Goal: Information Seeking & Learning: Find specific fact

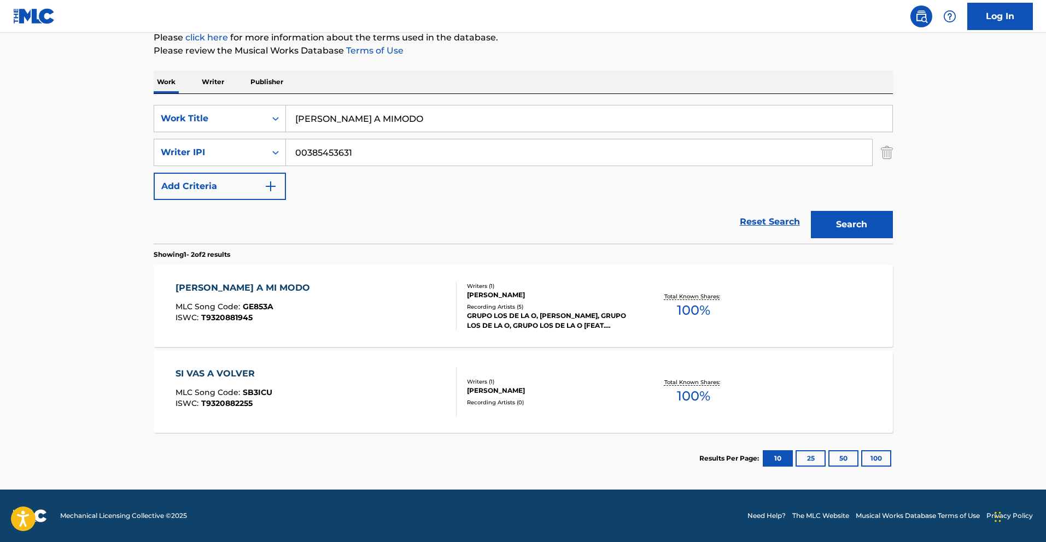
drag, startPoint x: 412, startPoint y: 119, endPoint x: 250, endPoint y: 93, distance: 163.8
click at [253, 94] on div "SearchWithCriteria783d505d-f456-4364-942e-f300ec92fc99 Work Title [PERSON_NAME]…" at bounding box center [523, 169] width 739 height 150
paste input "PASO FIRME"
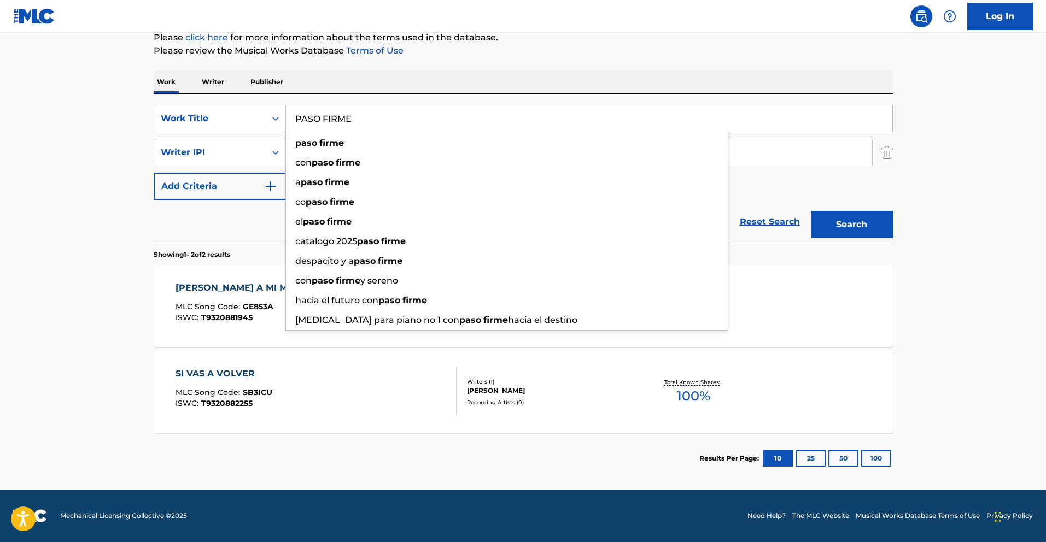
type input "PASO FIRME"
click at [882, 220] on button "Search" at bounding box center [852, 224] width 82 height 27
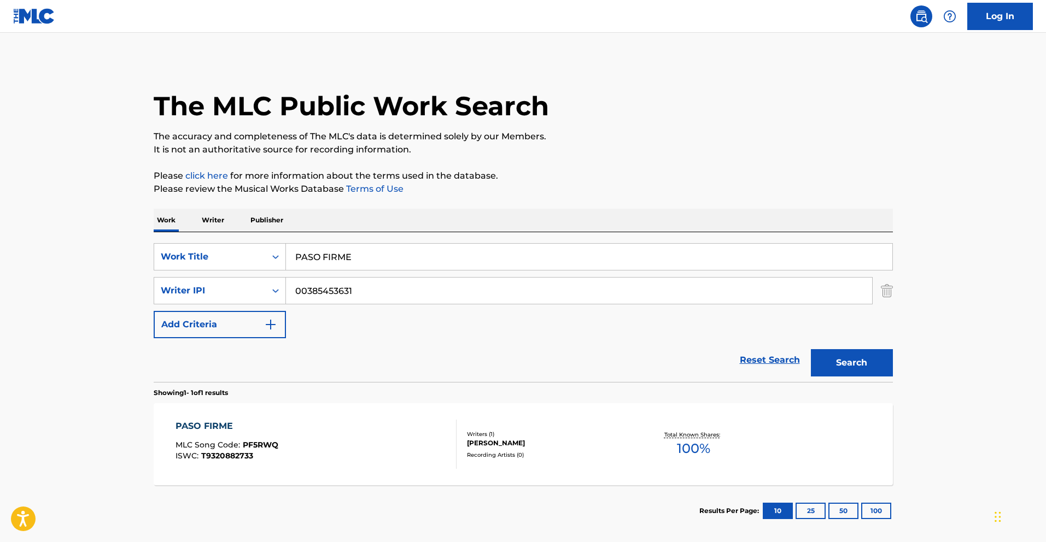
click at [218, 421] on div "PASO FIRME" at bounding box center [227, 426] width 103 height 13
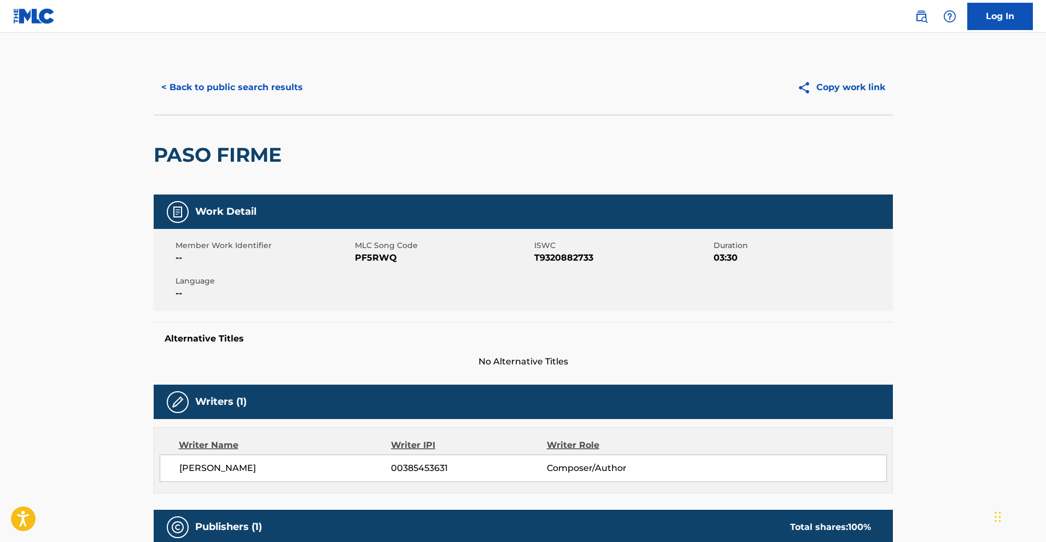
drag, startPoint x: 562, startPoint y: 91, endPoint x: 391, endPoint y: 98, distance: 170.8
click at [562, 91] on div "Copy work link" at bounding box center [708, 87] width 370 height 27
click at [261, 91] on button "< Back to public search results" at bounding box center [232, 87] width 157 height 27
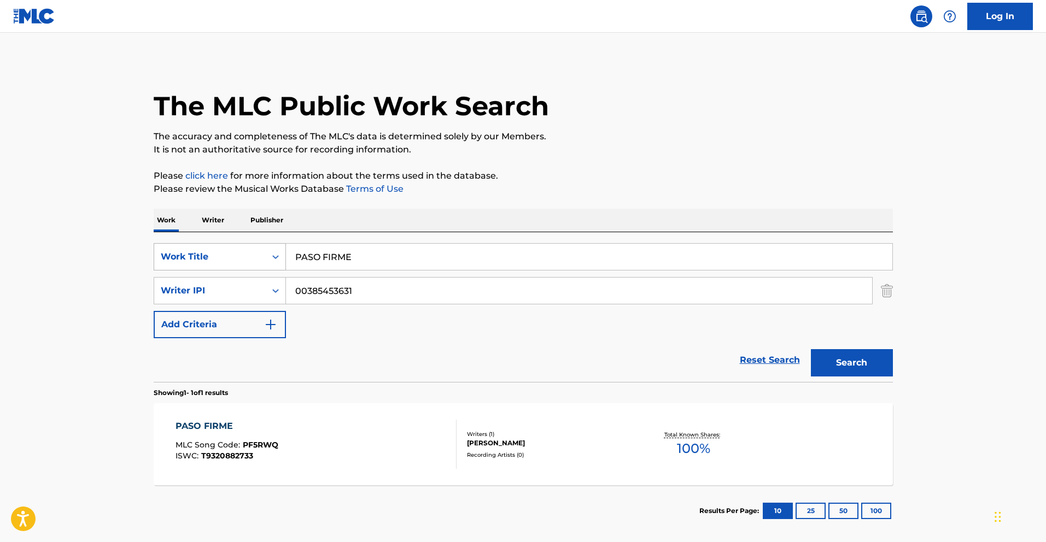
drag, startPoint x: 357, startPoint y: 257, endPoint x: 195, endPoint y: 249, distance: 162.6
click at [201, 250] on div "SearchWithCriteria783d505d-f456-4364-942e-f300ec92fc99 Work Title PASO FIRME" at bounding box center [523, 256] width 739 height 27
paste input "MI ULTIMO DURBY"
type input "MI ULTIMO DURBY"
click at [886, 371] on button "Search" at bounding box center [852, 362] width 82 height 27
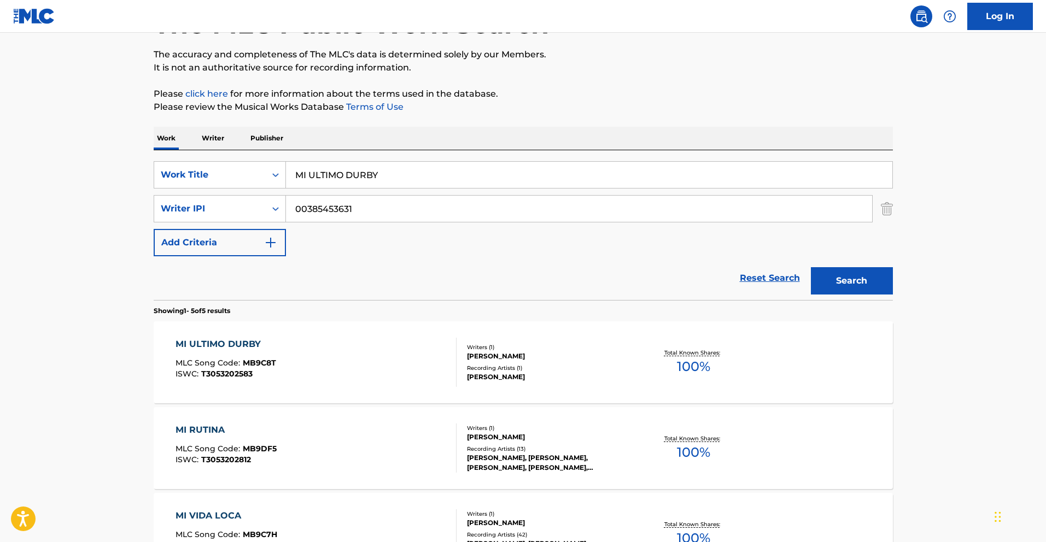
scroll to position [83, 0]
click at [256, 342] on div "MI ULTIMO DURBY" at bounding box center [226, 343] width 101 height 13
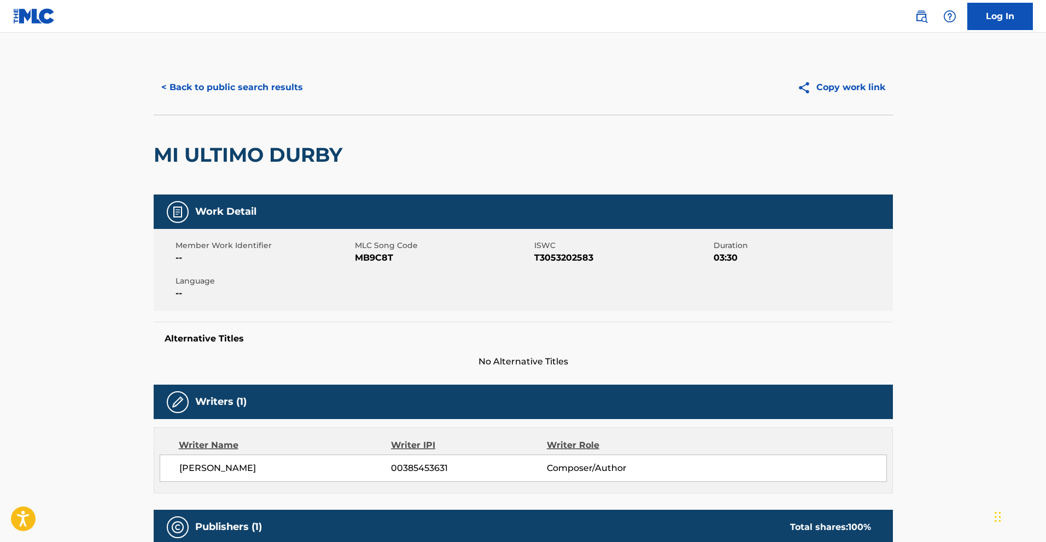
click at [255, 93] on button "< Back to public search results" at bounding box center [232, 87] width 157 height 27
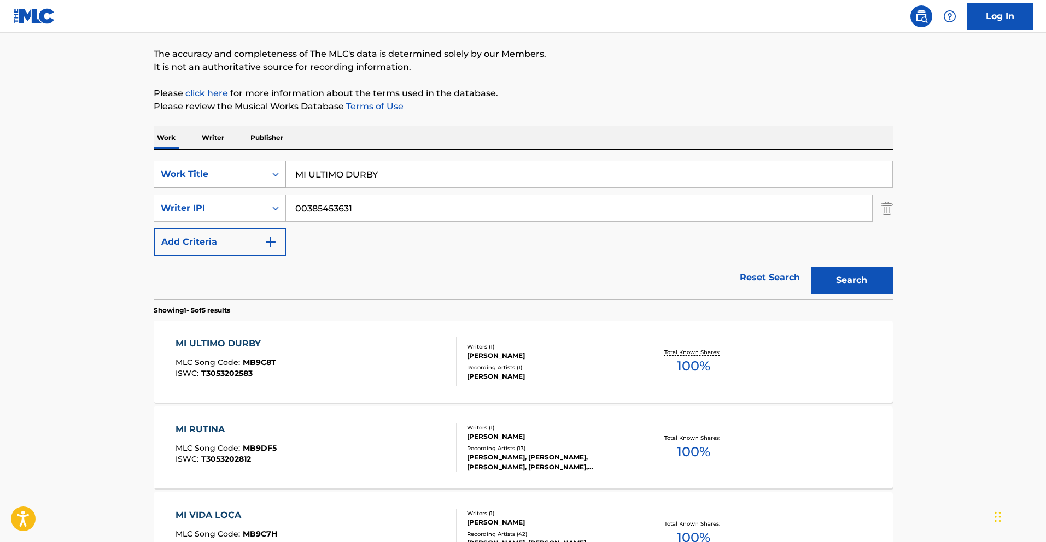
drag, startPoint x: 387, startPoint y: 179, endPoint x: 265, endPoint y: 167, distance: 122.6
click at [284, 171] on div "SearchWithCriteria783d505d-f456-4364-942e-f300ec92fc99 Work Title MI ULTIMO DUR…" at bounding box center [523, 174] width 739 height 27
paste input "EL CHEKO"
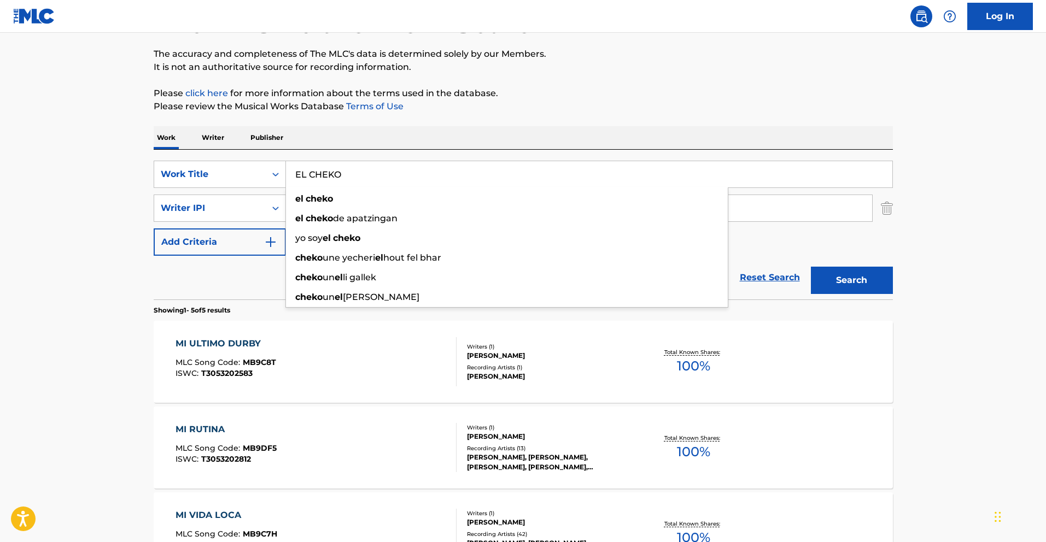
type input "EL CHEKO"
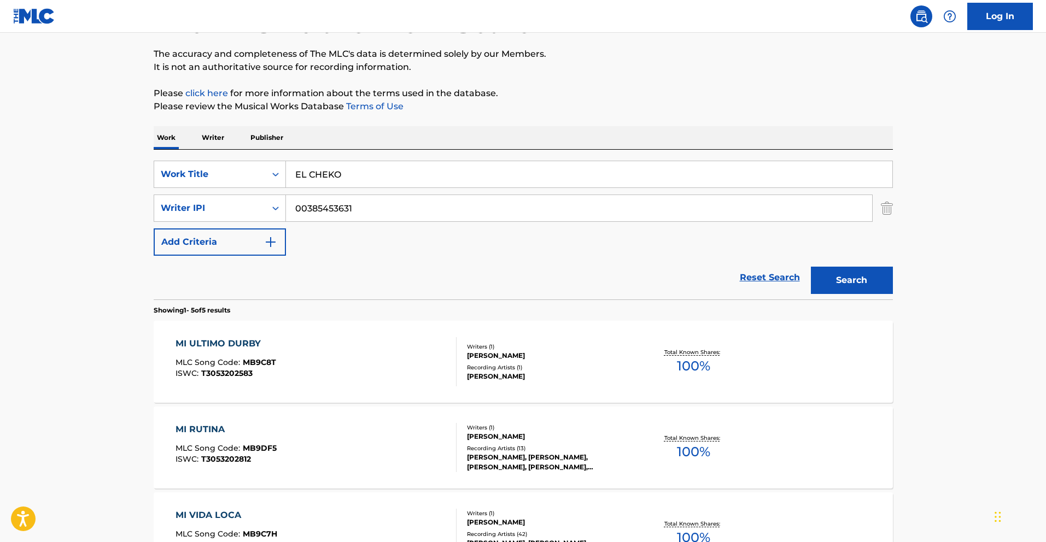
click at [850, 276] on button "Search" at bounding box center [852, 280] width 82 height 27
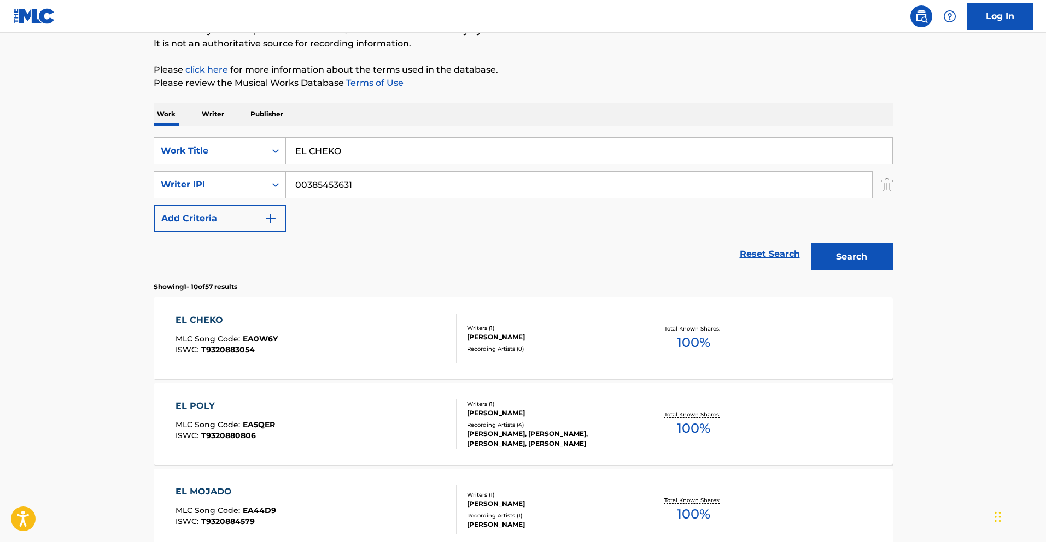
scroll to position [107, 0]
click at [224, 322] on div "EL CHEKO" at bounding box center [227, 319] width 102 height 13
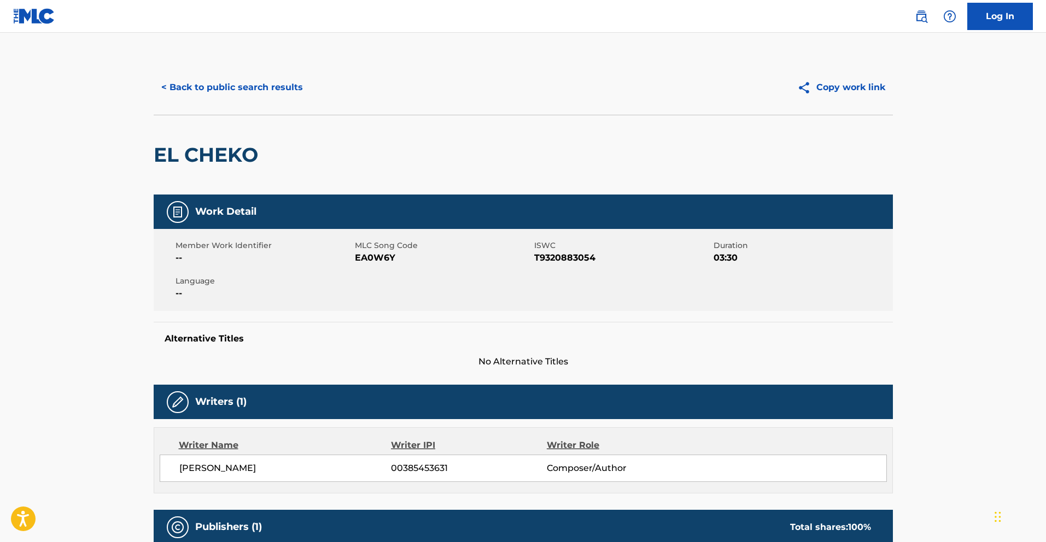
click at [172, 87] on button "< Back to public search results" at bounding box center [232, 87] width 157 height 27
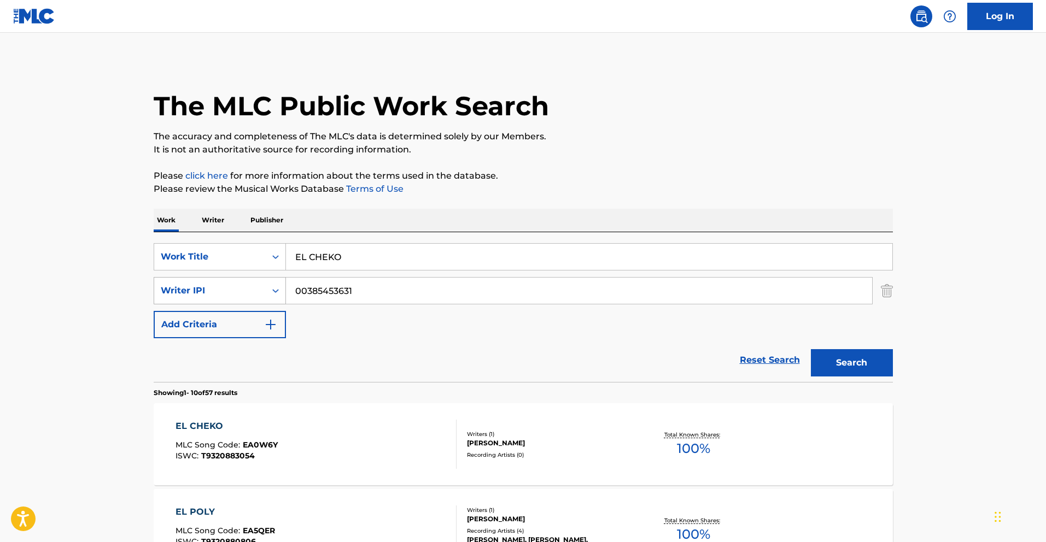
scroll to position [107, 0]
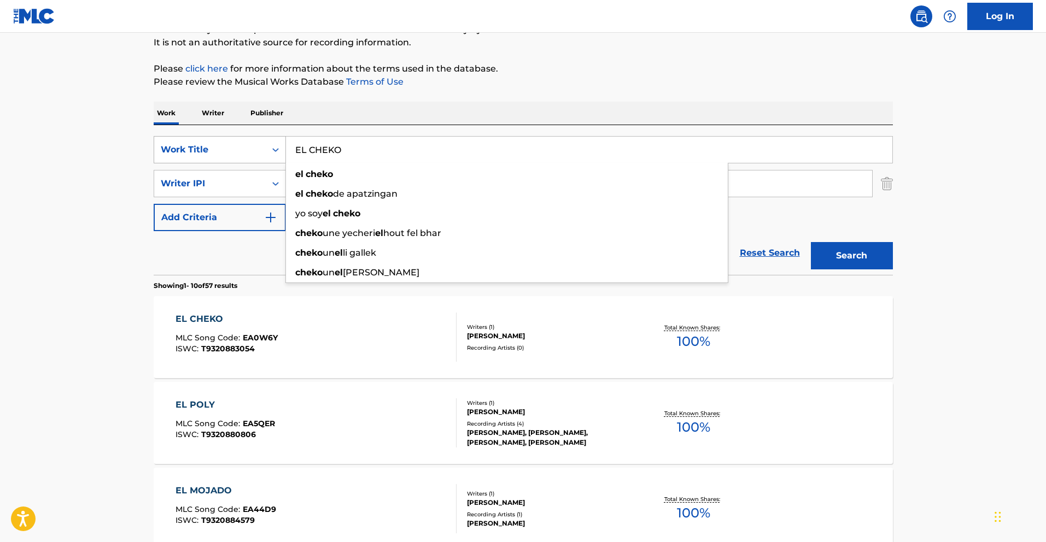
drag, startPoint x: 258, startPoint y: 149, endPoint x: 264, endPoint y: 147, distance: 6.9
click at [247, 148] on div "SearchWithCriteria783d505d-f456-4364-942e-f300ec92fc99 Work Title EL CHEKO el c…" at bounding box center [523, 149] width 739 height 27
paste input "HOMBRE SERI"
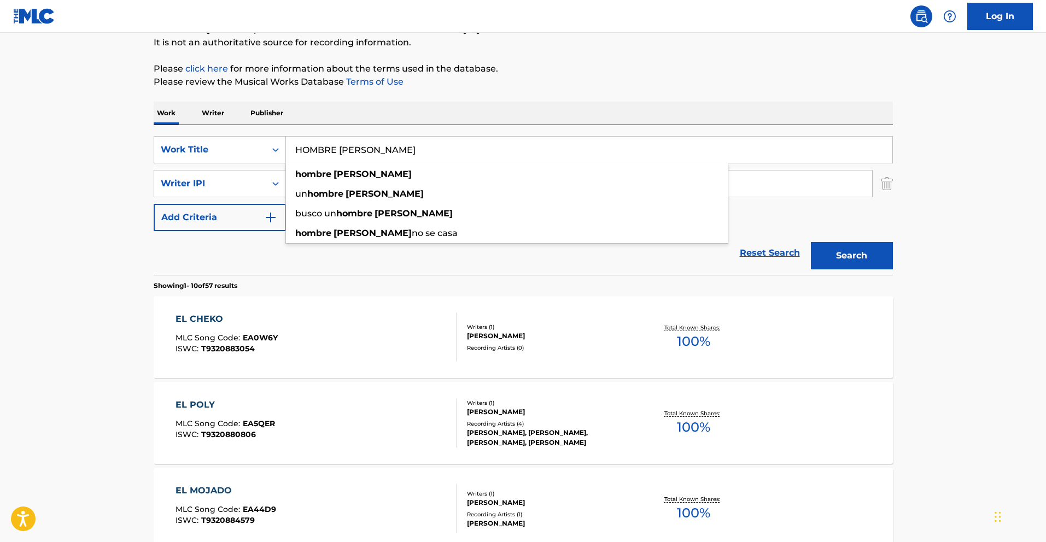
type input "HOMBRE [PERSON_NAME]"
click at [865, 260] on button "Search" at bounding box center [852, 255] width 82 height 27
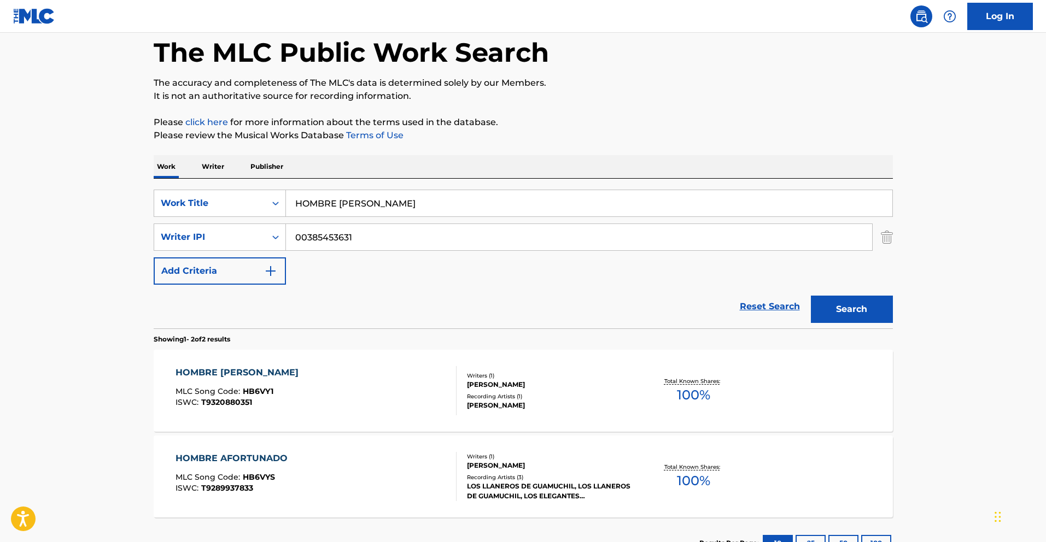
scroll to position [55, 0]
click at [230, 372] on div "HOMBRE [PERSON_NAME]" at bounding box center [240, 371] width 128 height 13
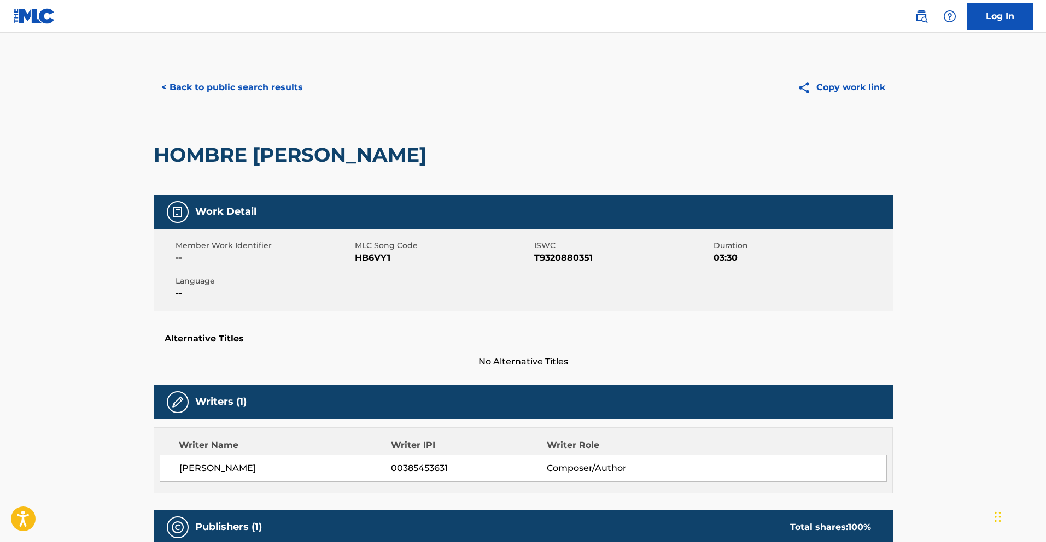
click at [200, 80] on button "< Back to public search results" at bounding box center [232, 87] width 157 height 27
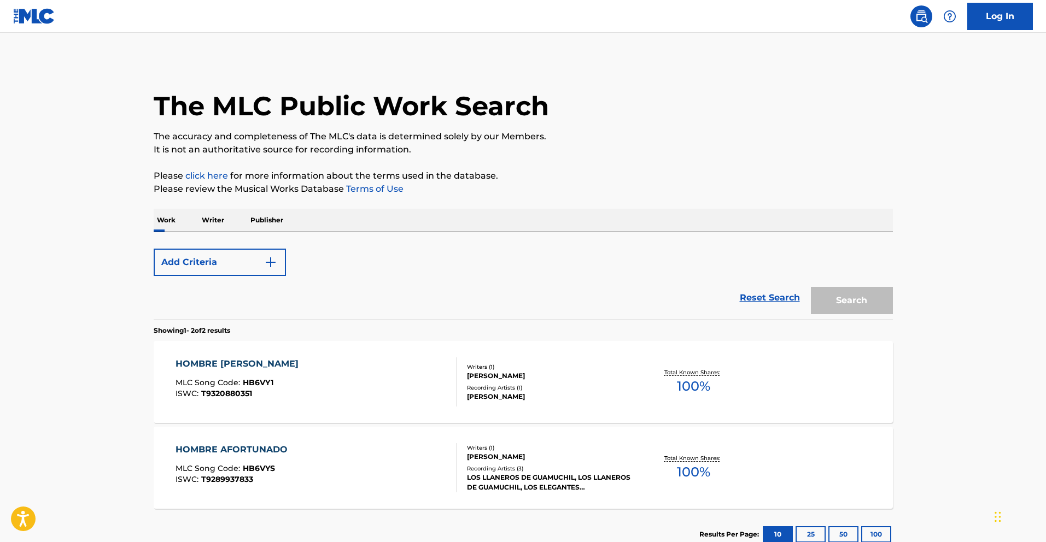
scroll to position [55, 0]
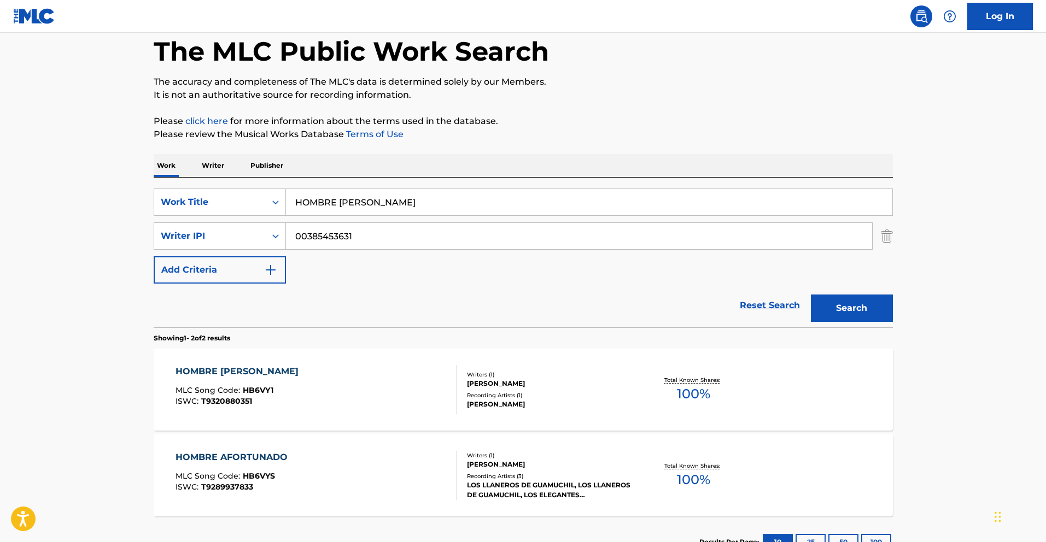
drag, startPoint x: 385, startPoint y: 202, endPoint x: 129, endPoint y: 168, distance: 258.7
click at [162, 176] on div "Work Writer Publisher SearchWithCriteria783d505d-f456-4364-942e-f300ec92fc99 Wo…" at bounding box center [523, 361] width 739 height 414
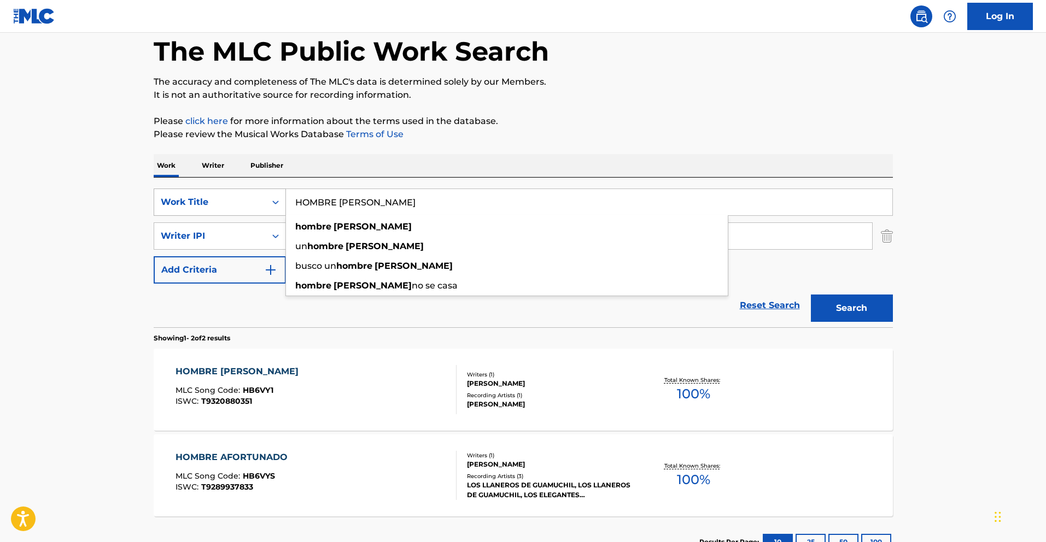
paste input "EL TOL"
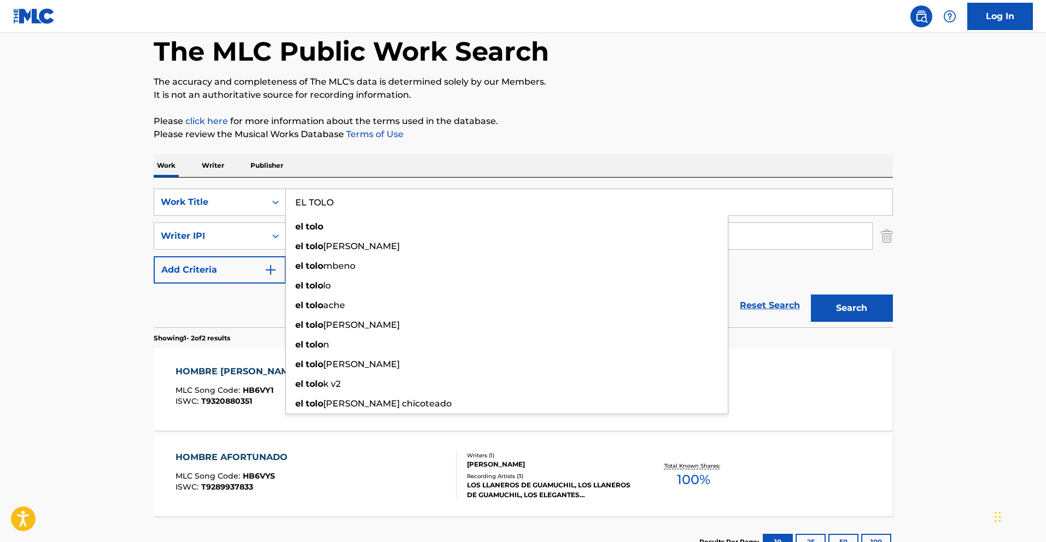
type input "EL TOLO"
click at [867, 307] on button "Search" at bounding box center [852, 308] width 82 height 27
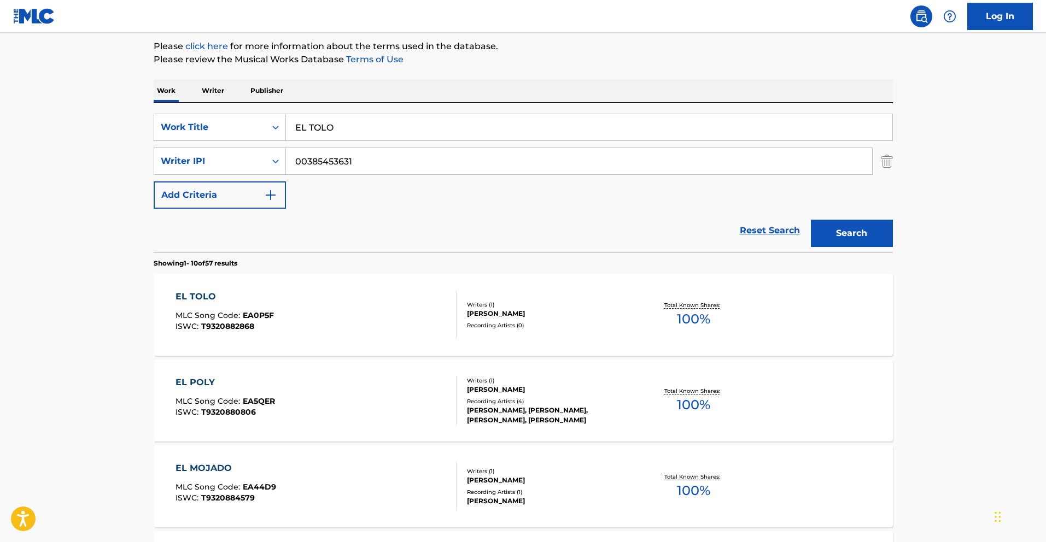
scroll to position [142, 0]
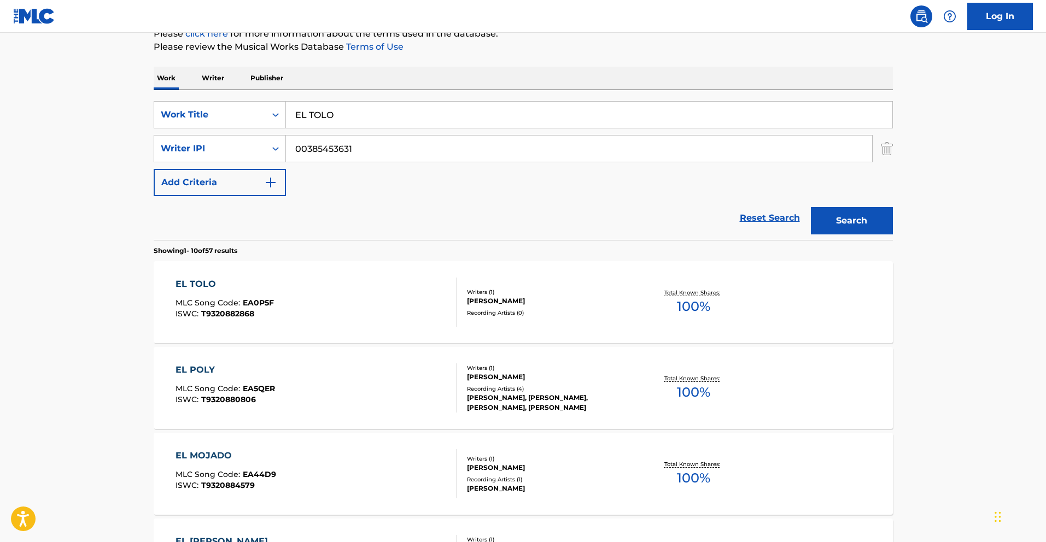
click at [218, 289] on div "EL TOLO" at bounding box center [225, 284] width 98 height 13
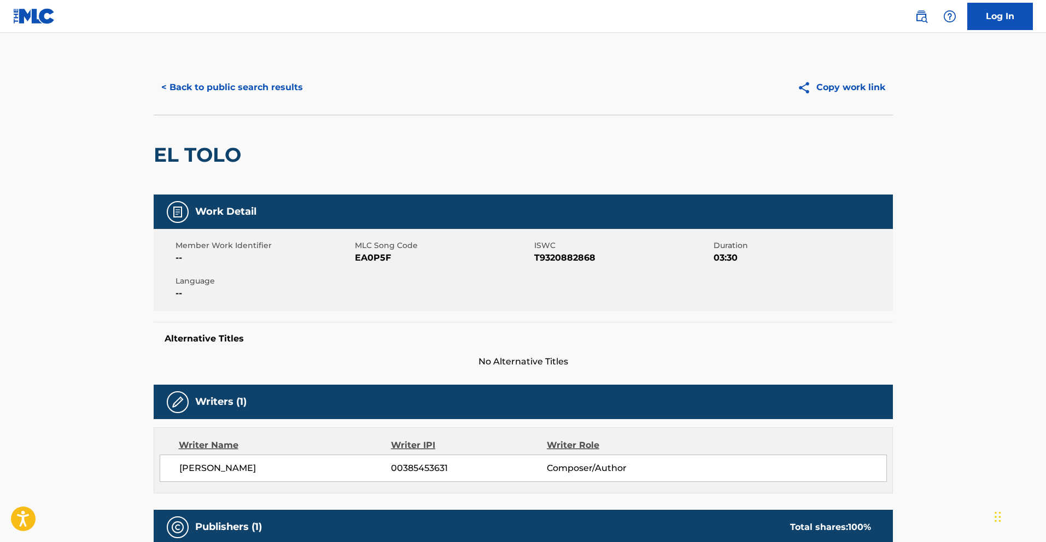
click at [266, 82] on button "< Back to public search results" at bounding box center [232, 87] width 157 height 27
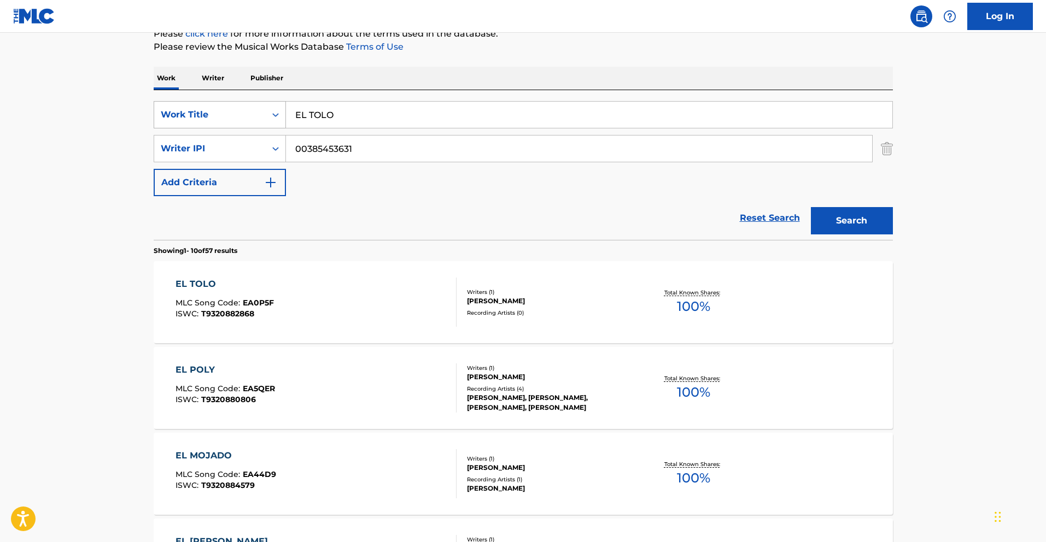
drag, startPoint x: 359, startPoint y: 111, endPoint x: 237, endPoint y: 102, distance: 121.7
click at [249, 103] on div "SearchWithCriteria783d505d-f456-4364-942e-f300ec92fc99 Work Title EL TOLO" at bounding box center [523, 114] width 739 height 27
paste input "BIEN PREOCAVID"
type input "BIEN PREOCAVIDO"
click at [865, 215] on button "Search" at bounding box center [852, 220] width 82 height 27
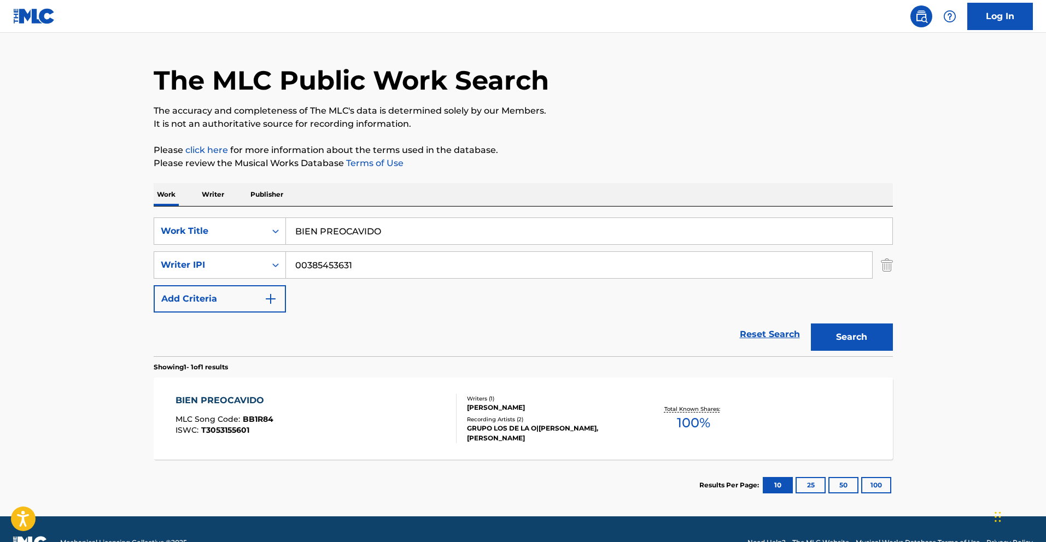
scroll to position [52, 0]
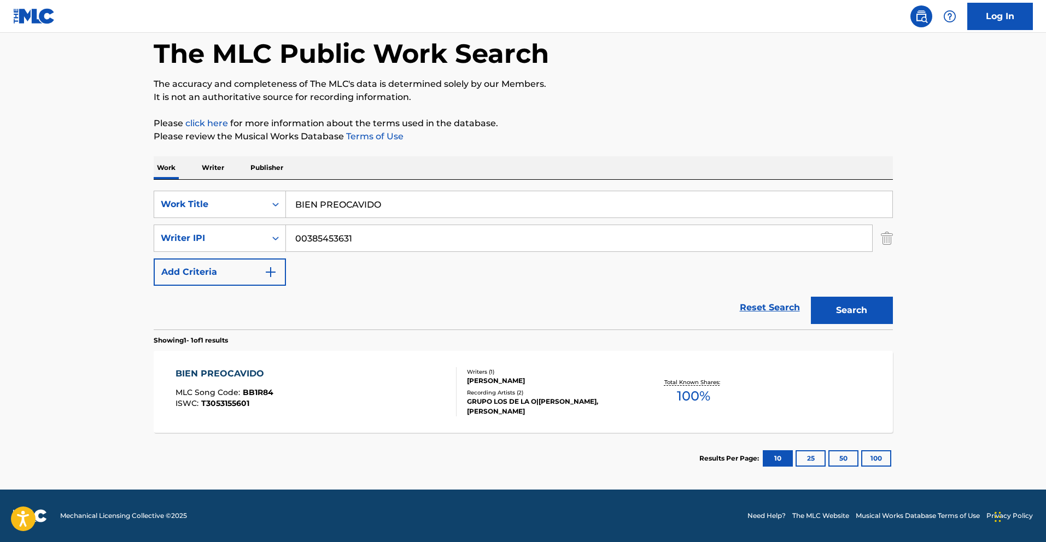
click at [257, 372] on div "BIEN PREOCAVIDO" at bounding box center [225, 373] width 98 height 13
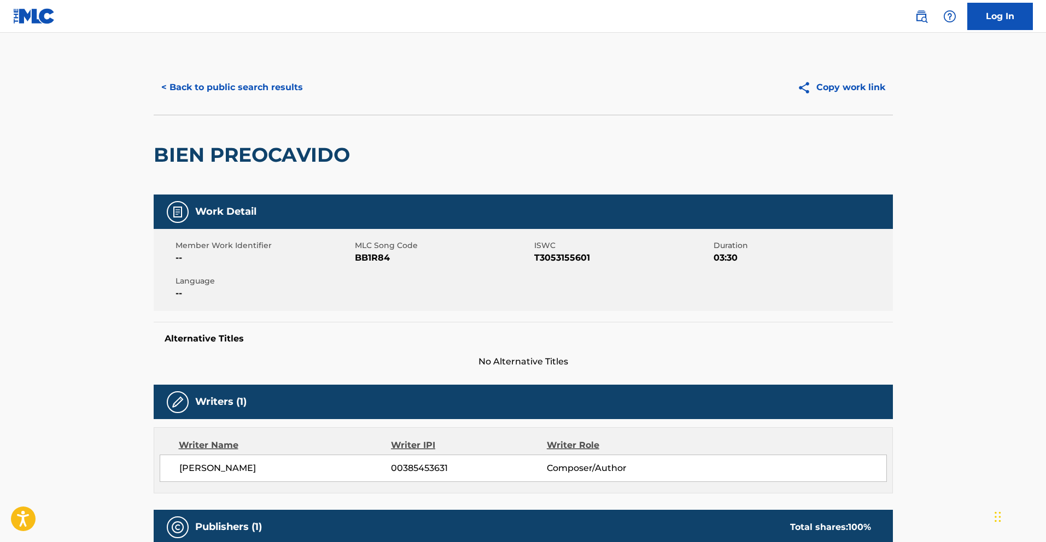
click at [237, 85] on button "< Back to public search results" at bounding box center [232, 87] width 157 height 27
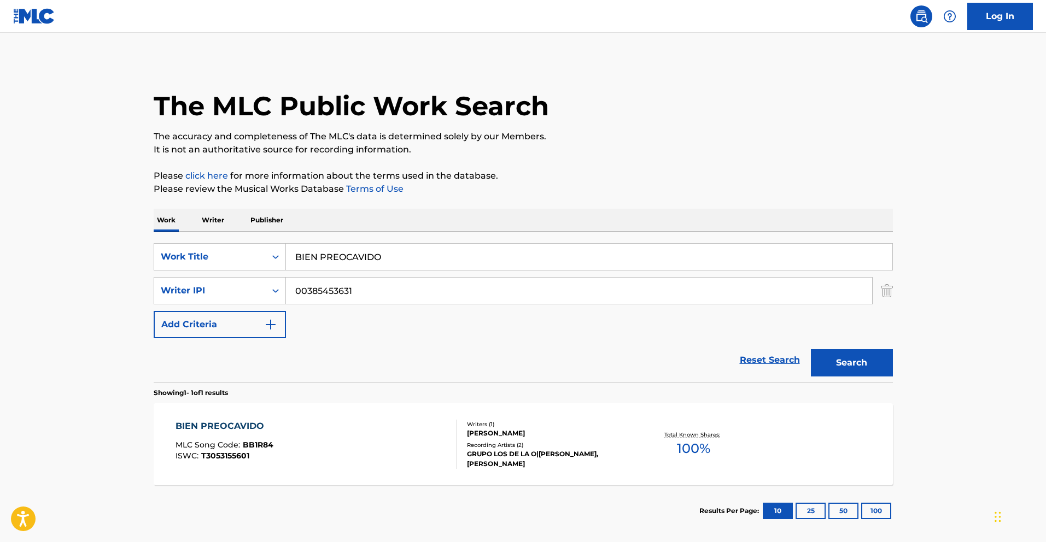
drag, startPoint x: 396, startPoint y: 258, endPoint x: 134, endPoint y: 227, distance: 263.1
click at [175, 236] on div "SearchWithCriteria783d505d-f456-4364-942e-f300ec92fc99 Work Title BIEN PREOCAVI…" at bounding box center [523, 307] width 739 height 150
paste input "EL CHUCH"
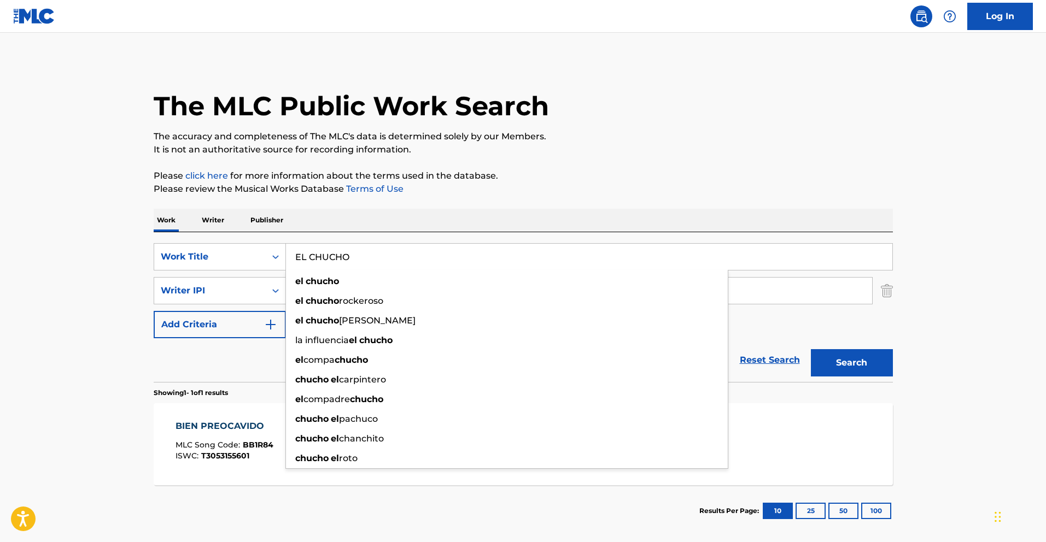
type input "EL CHUCHO"
click at [876, 368] on button "Search" at bounding box center [852, 362] width 82 height 27
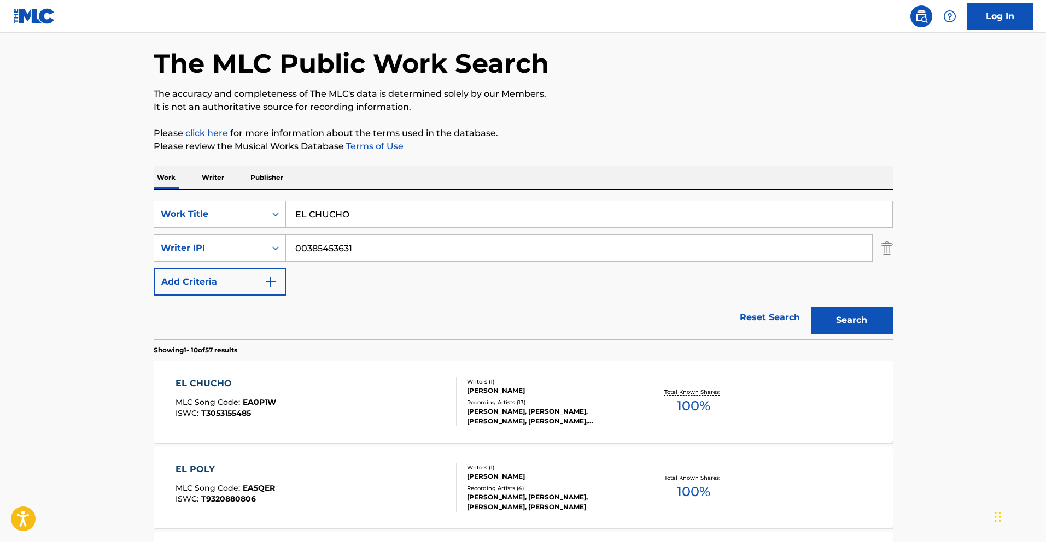
scroll to position [93, 0]
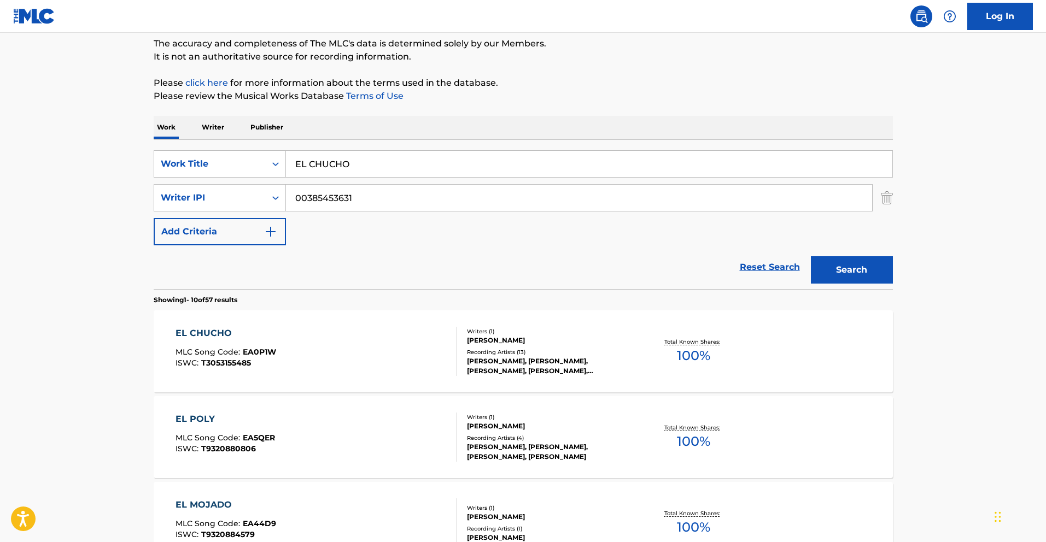
click at [223, 330] on div "EL CHUCHO" at bounding box center [226, 333] width 101 height 13
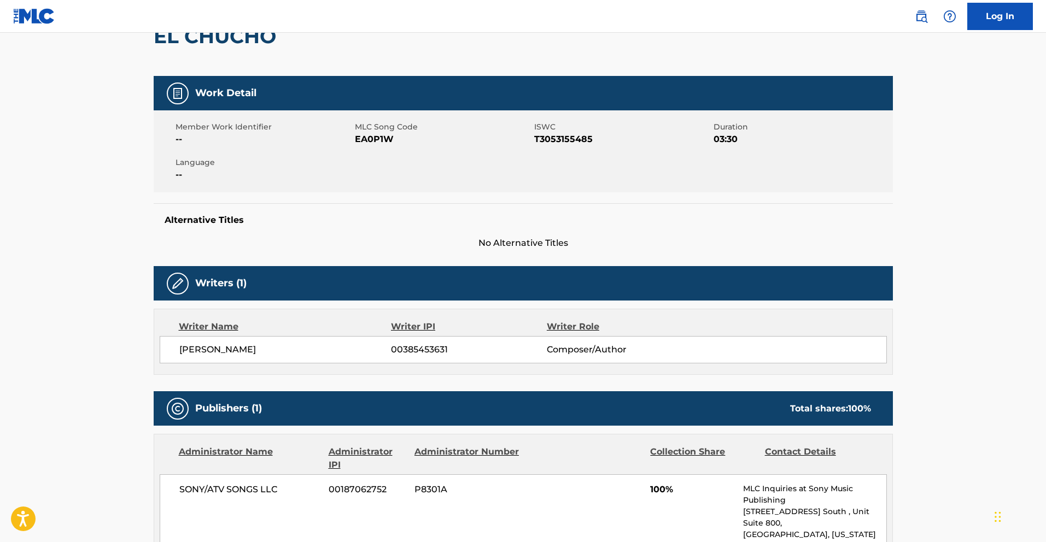
scroll to position [118, 0]
